Goal: Task Accomplishment & Management: Use online tool/utility

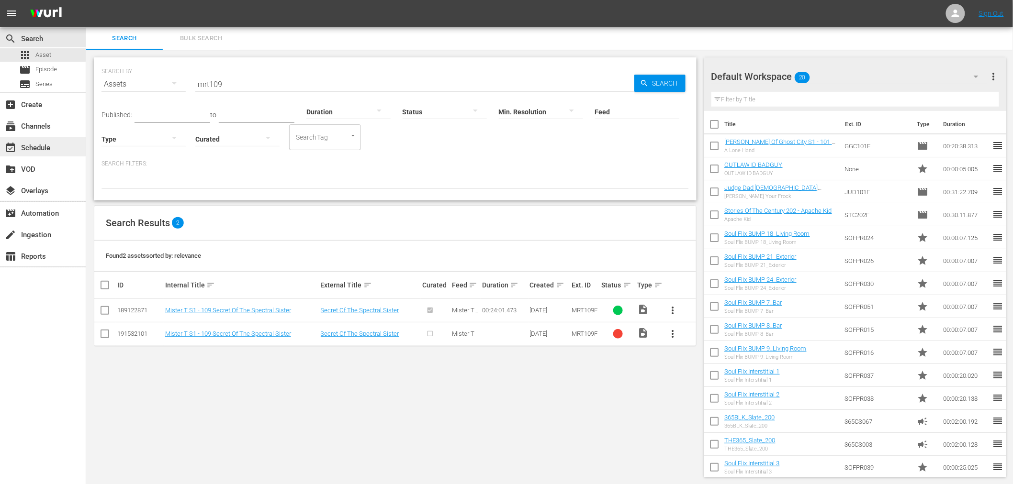
click at [45, 146] on div "event_available Schedule" at bounding box center [27, 146] width 54 height 9
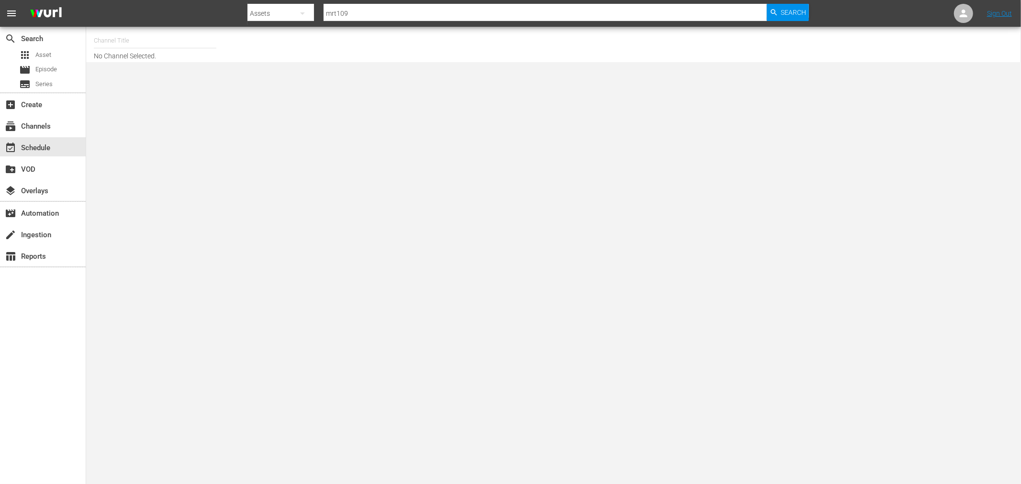
click at [166, 41] on input "text" at bounding box center [155, 40] width 123 height 23
click at [127, 63] on div "THE365 (1804 - free_tv_networks_the365_1)" at bounding box center [225, 67] width 248 height 23
type input "THE365 (1804 - free_tv_networks_the365_1)"
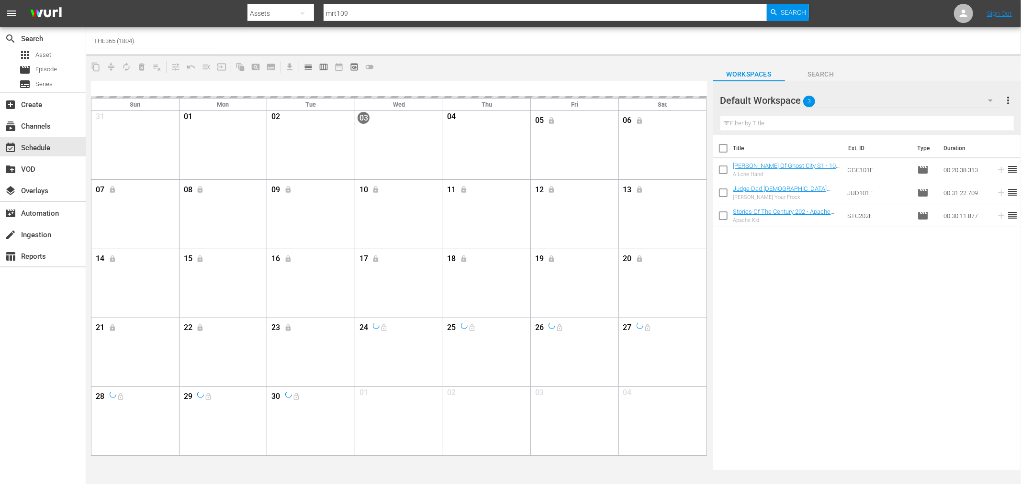
drag, startPoint x: 147, startPoint y: 37, endPoint x: 55, endPoint y: 16, distance: 95.1
click at [55, 16] on div "menu Search By Assets Search ID, Title, Description, Keywords, or Category mrt1…" at bounding box center [510, 235] width 1021 height 470
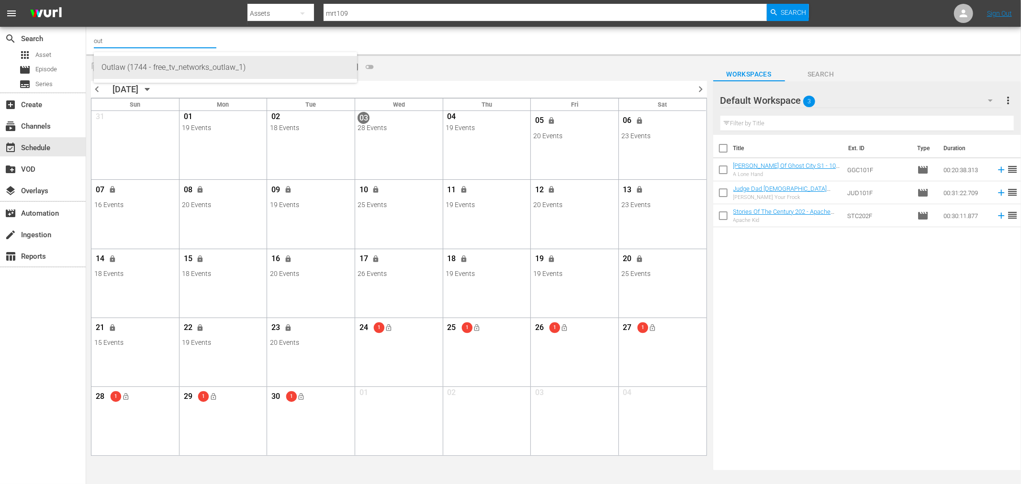
click at [121, 67] on div "Outlaw (1744 - free_tv_networks_outlaw_1)" at bounding box center [225, 67] width 248 height 23
type input "Outlaw (1744 - free_tv_networks_outlaw_1)"
click at [48, 390] on div "search Search apps Asset movie Episode subtitles Series add_box Create subscrip…" at bounding box center [43, 269] width 86 height 484
